Goal: Task Accomplishment & Management: Manage account settings

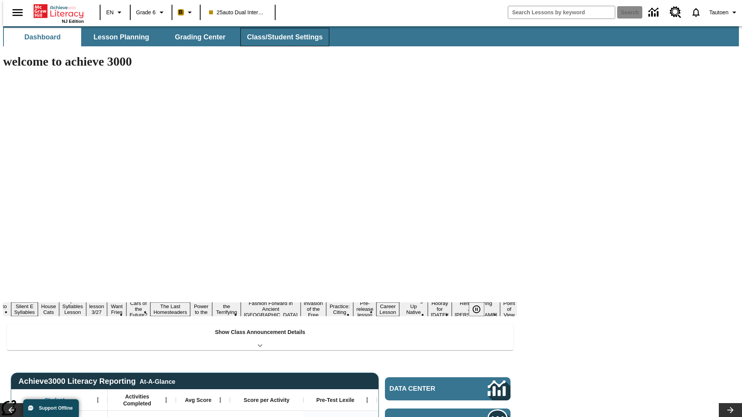
click at [280, 37] on button "Class/Student Settings" at bounding box center [284, 37] width 89 height 19
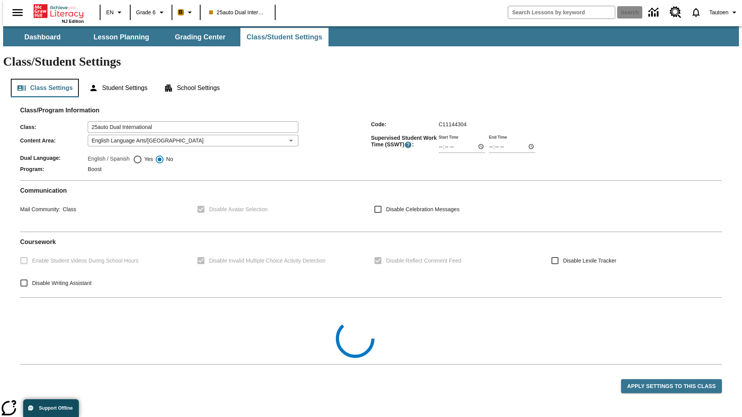
click at [42, 79] on button "Class Settings" at bounding box center [45, 88] width 68 height 19
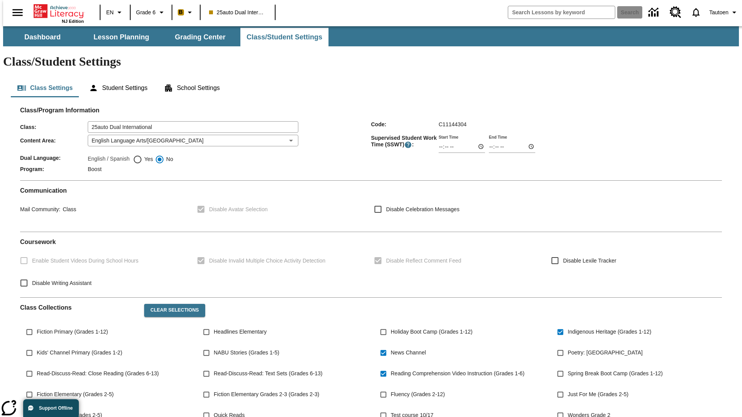
click at [143, 155] on span "Yes" at bounding box center [147, 159] width 11 height 8
click at [142, 155] on input "Yes" at bounding box center [137, 159] width 9 height 9
radio input "true"
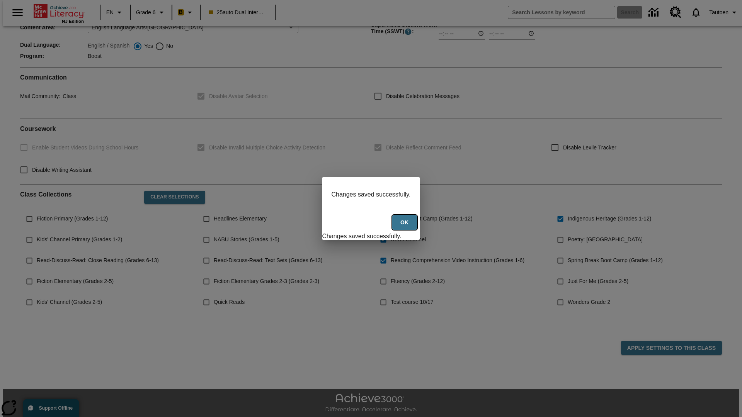
click at [405, 227] on button "Ok" at bounding box center [404, 222] width 25 height 15
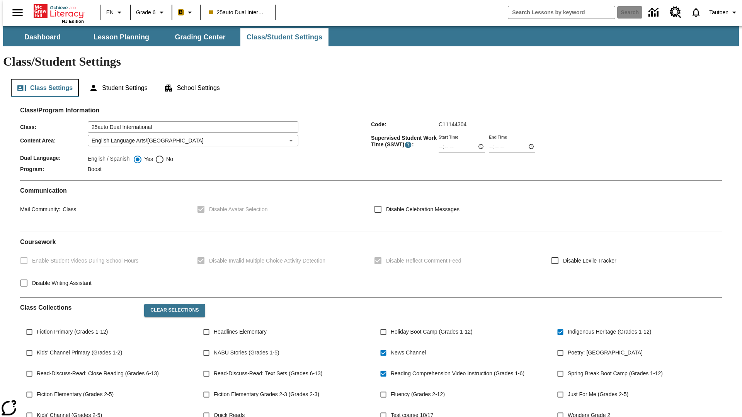
click at [42, 79] on button "Class Settings" at bounding box center [45, 88] width 68 height 19
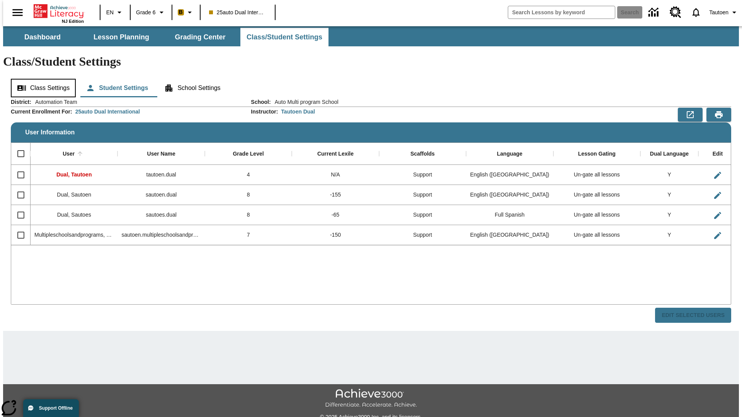
click at [41, 79] on button "Class Settings" at bounding box center [43, 88] width 65 height 19
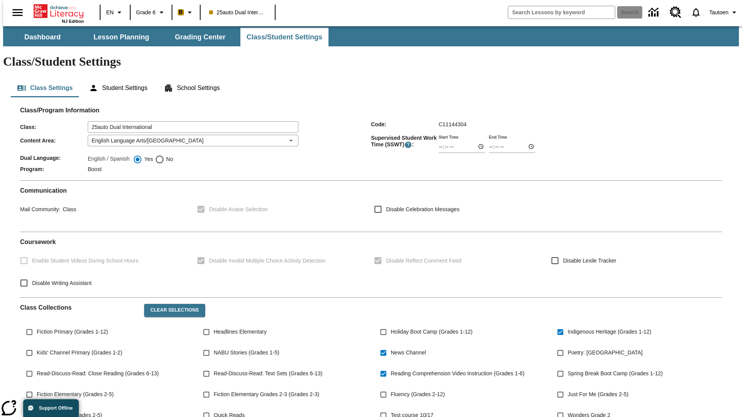
click at [164, 155] on span "No" at bounding box center [168, 159] width 9 height 8
click at [164, 155] on input "No" at bounding box center [159, 159] width 9 height 9
radio input "true"
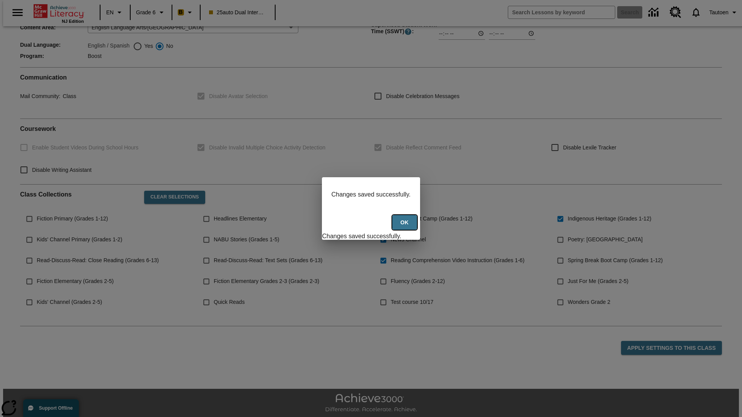
click at [405, 227] on button "Ok" at bounding box center [404, 222] width 25 height 15
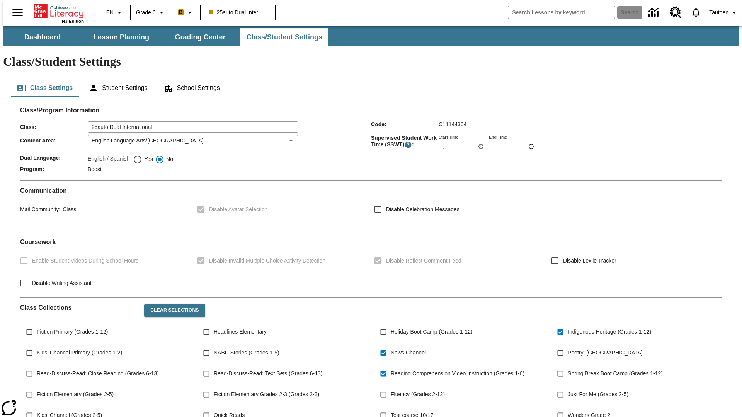
scroll to position [113, 0]
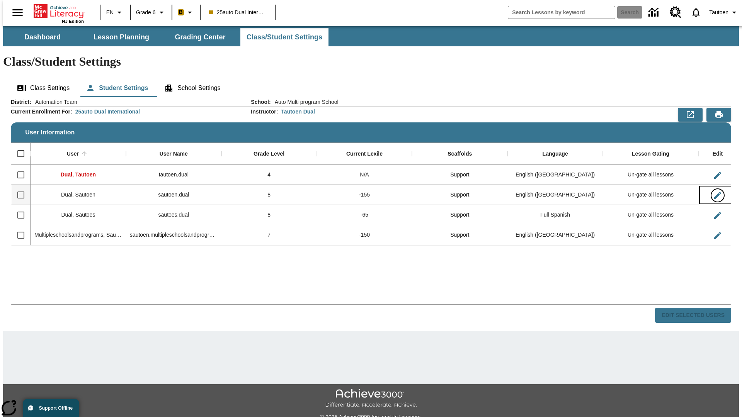
click at [714, 192] on icon "Edit User" at bounding box center [717, 195] width 7 height 7
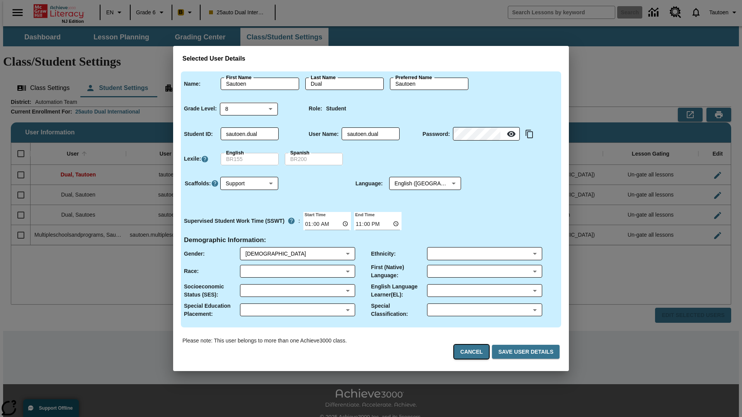
click at [474, 352] on button "Cancel" at bounding box center [471, 352] width 35 height 14
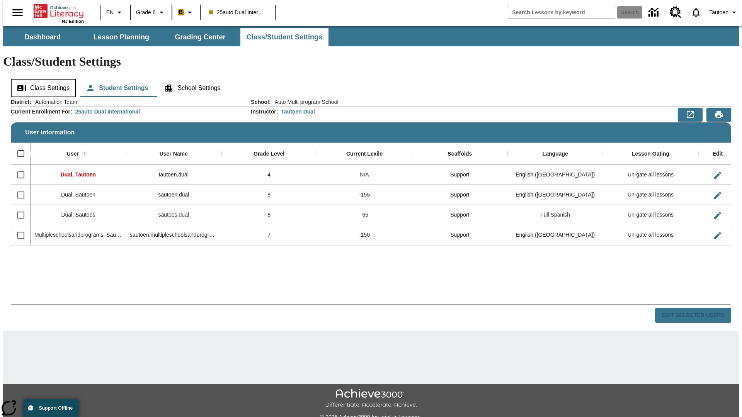
click at [41, 79] on button "Class Settings" at bounding box center [43, 88] width 65 height 19
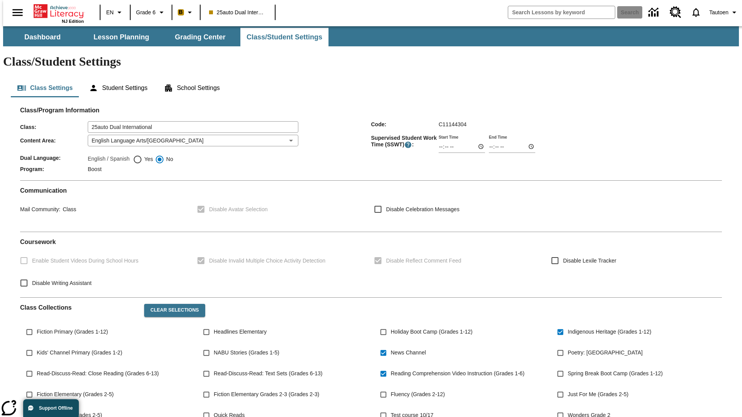
click at [143, 155] on span "Yes" at bounding box center [147, 159] width 11 height 8
click at [142, 155] on input "Yes" at bounding box center [137, 159] width 9 height 9
radio input "true"
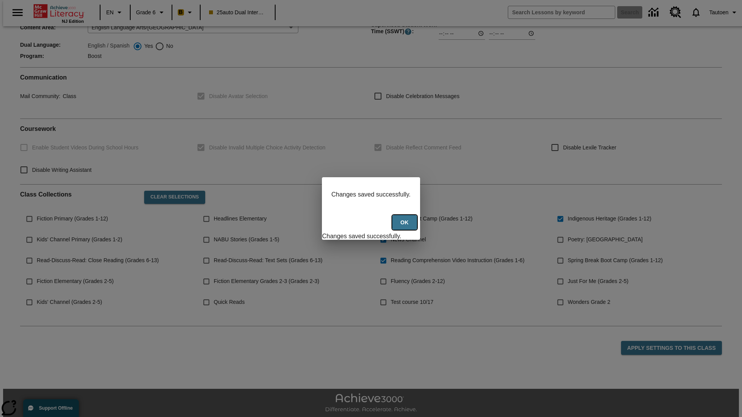
click at [405, 227] on button "Ok" at bounding box center [404, 222] width 25 height 15
